Goal: Information Seeking & Learning: Learn about a topic

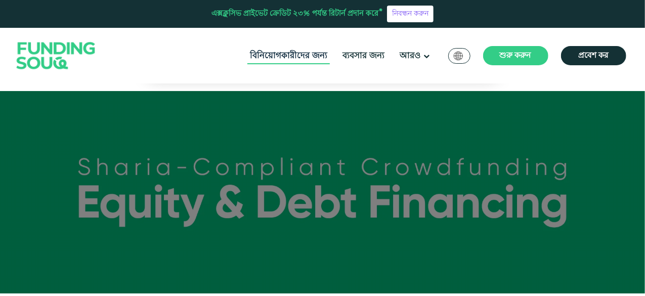
click at [268, 53] on font "বিনিয়োগকারীদের জন্য" at bounding box center [288, 56] width 77 height 12
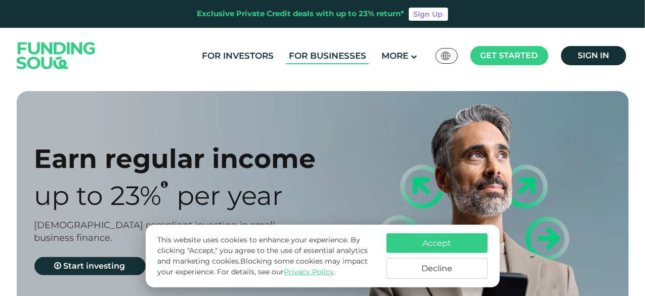
click at [318, 55] on link "For Businesses" at bounding box center [327, 56] width 82 height 17
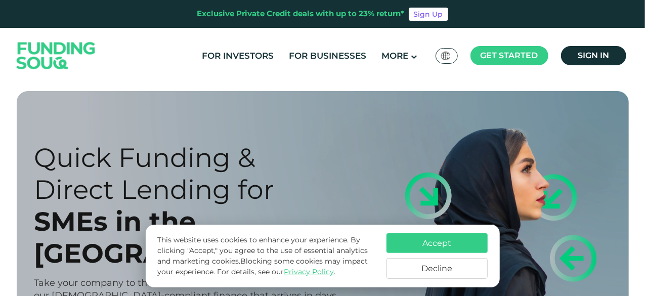
click at [35, 47] on img at bounding box center [56, 55] width 99 height 51
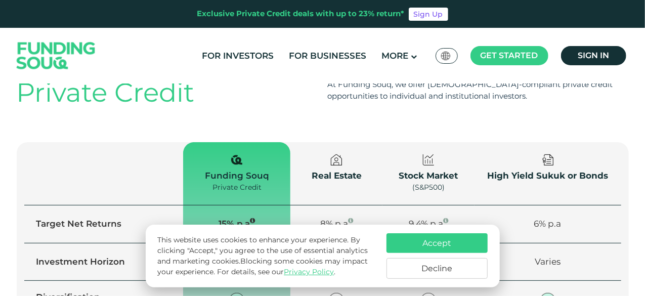
scroll to position [708, 0]
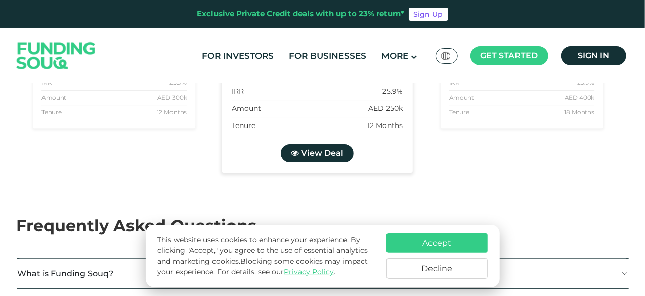
type tc-range-slider "4"
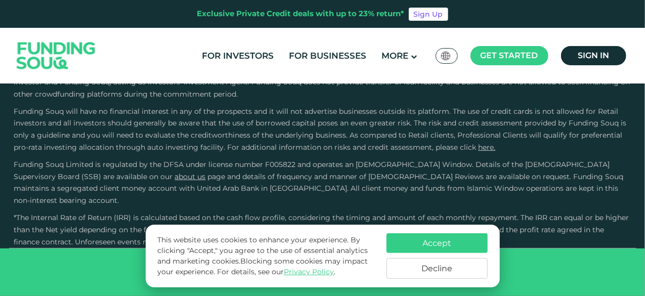
scroll to position [3135, 0]
